Goal: Information Seeking & Learning: Learn about a topic

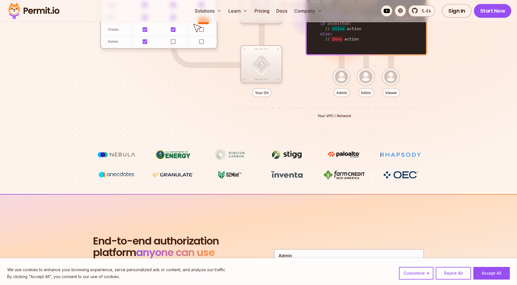
scroll to position [109, 0]
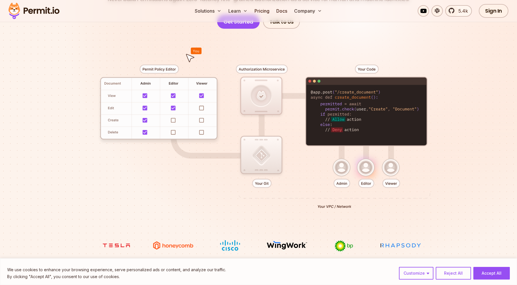
click at [176, 109] on div at bounding box center [258, 135] width 402 height 212
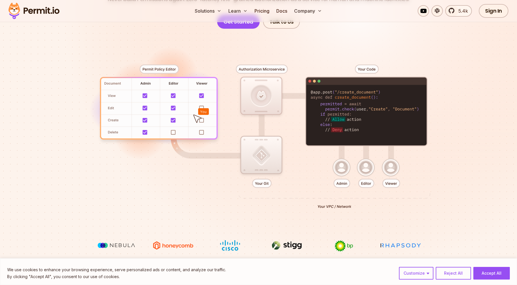
click at [203, 121] on div at bounding box center [258, 135] width 402 height 212
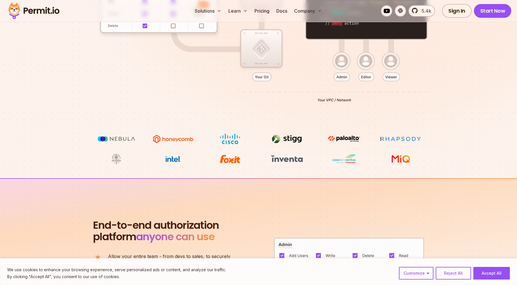
scroll to position [255, 0]
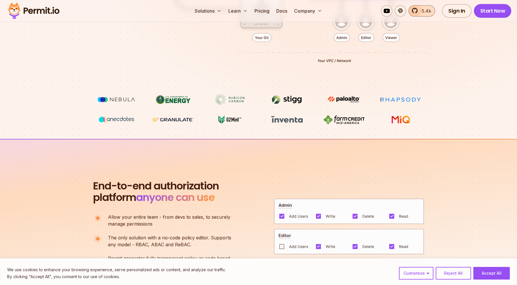
click at [427, 14] on span "5.4k" at bounding box center [424, 10] width 13 height 7
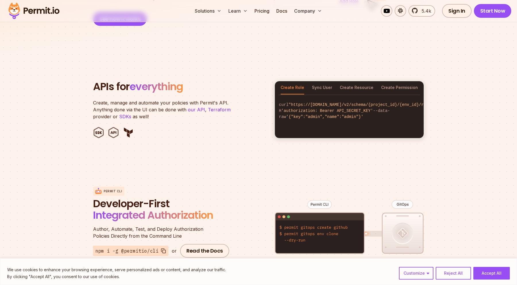
scroll to position [548, 0]
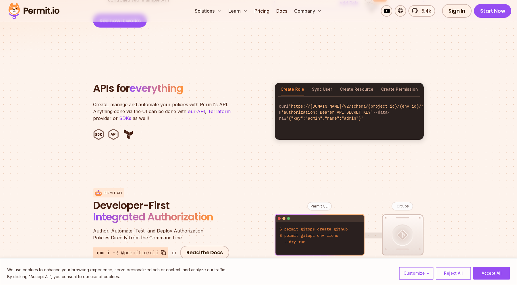
click at [335, 86] on div "Create Role Sync User Create Resource Create Permission" at bounding box center [349, 89] width 149 height 13
click at [322, 83] on button "Sync User" at bounding box center [322, 89] width 20 height 13
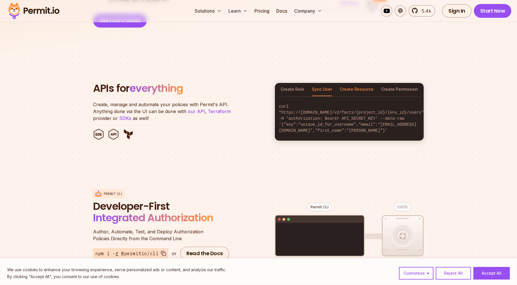
click at [350, 83] on button "Create Resource" at bounding box center [357, 89] width 34 height 13
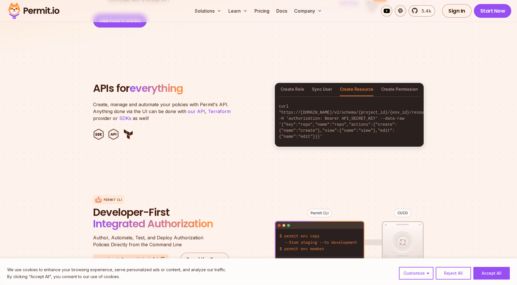
click at [354, 83] on button "Create Resource" at bounding box center [357, 89] width 34 height 13
click at [325, 83] on button "Sync User" at bounding box center [322, 89] width 20 height 13
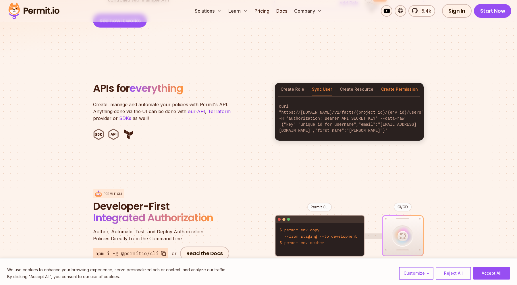
click at [402, 83] on button "Create Permission" at bounding box center [399, 89] width 37 height 13
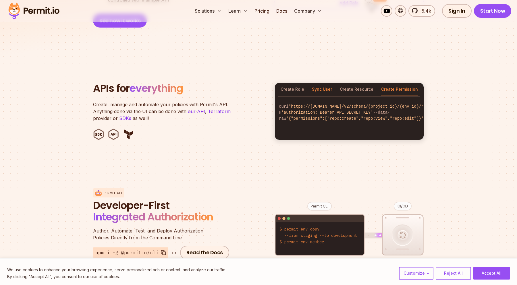
click at [322, 83] on button "Sync User" at bounding box center [322, 89] width 20 height 13
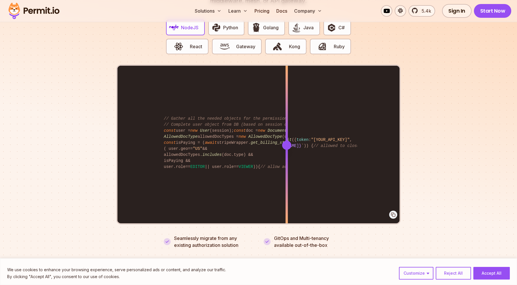
scroll to position [1152, 0]
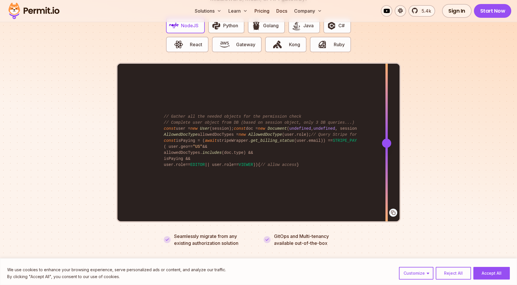
drag, startPoint x: 288, startPoint y: 134, endPoint x: 387, endPoint y: 116, distance: 100.2
click at [387, 116] on div at bounding box center [387, 143] width 2 height 159
click at [385, 129] on div at bounding box center [385, 103] width 2 height 79
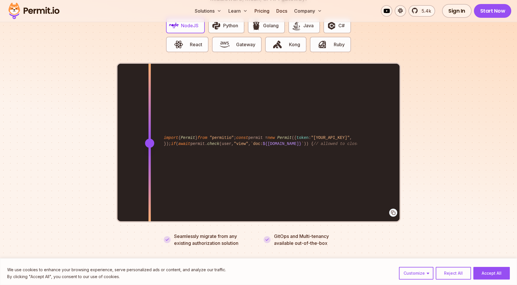
drag, startPoint x: 385, startPoint y: 136, endPoint x: 150, endPoint y: 140, distance: 235.4
click at [150, 140] on div at bounding box center [149, 143] width 9 height 9
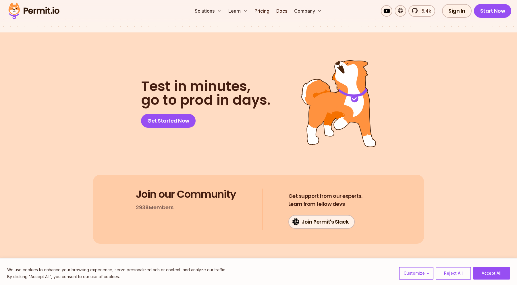
scroll to position [3055, 0]
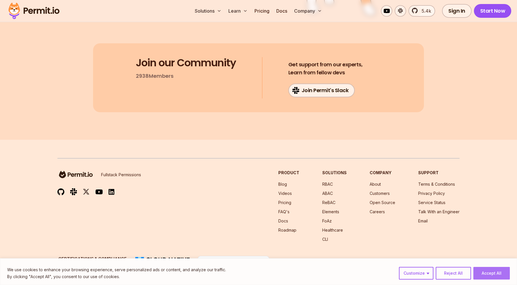
click at [494, 274] on button "Accept All" at bounding box center [492, 273] width 36 height 13
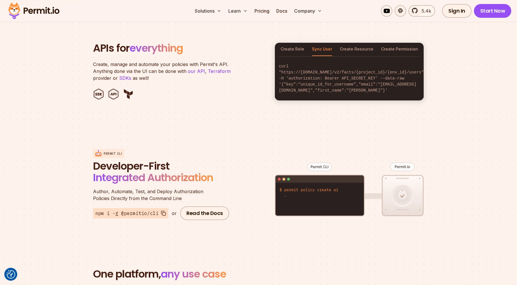
scroll to position [591, 0]
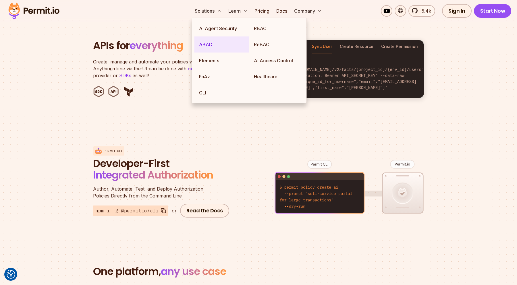
click at [211, 48] on link "ABAC" at bounding box center [222, 44] width 55 height 16
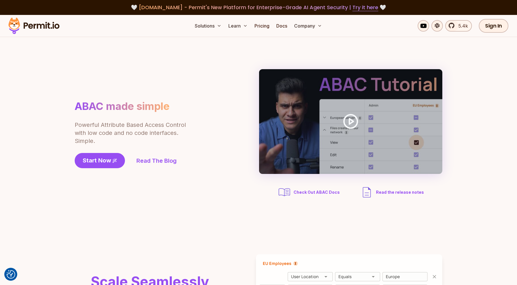
click at [230, 151] on div "ABAC made simple Powerful Attribute Based Access Control with low code and no c…" at bounding box center [259, 134] width 368 height 130
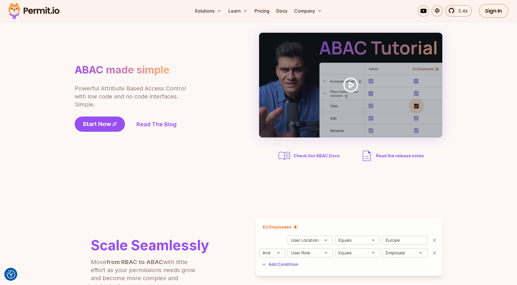
scroll to position [28, 0]
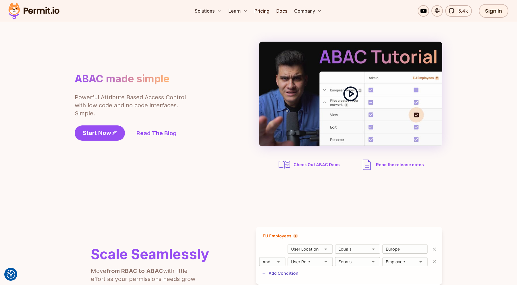
click at [345, 89] on icon at bounding box center [351, 94] width 16 height 16
